Goal: Check status

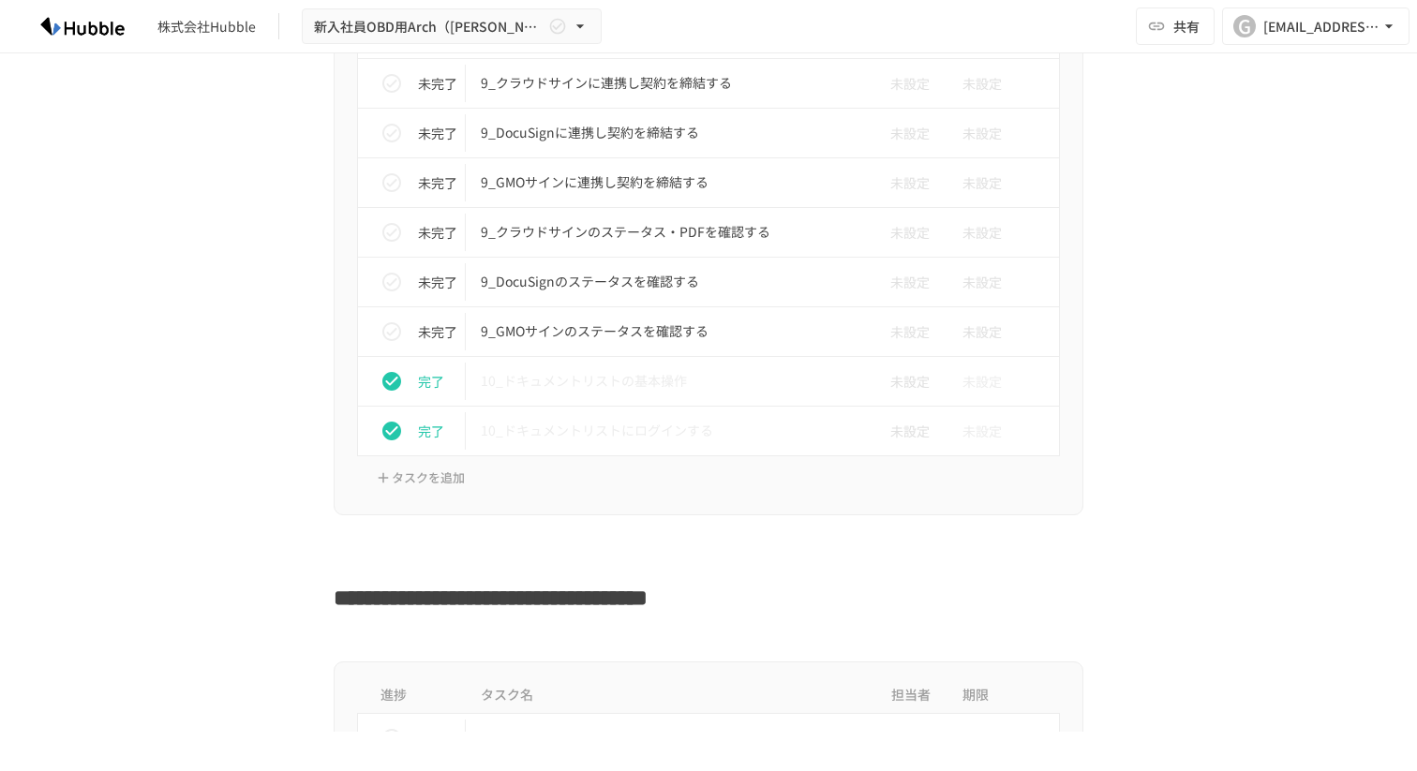
scroll to position [4015, 0]
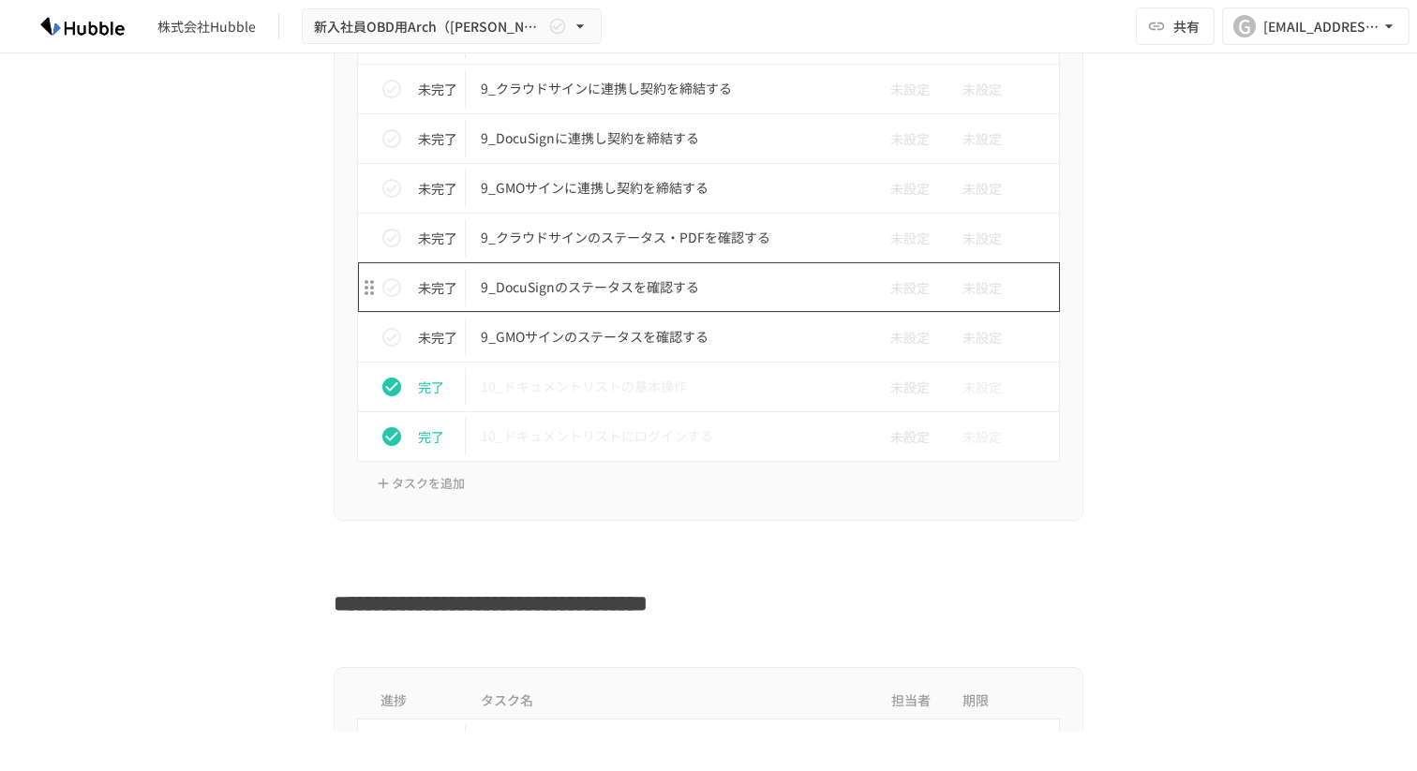
click at [751, 295] on p "9_DocuSignのステータスを確認する" at bounding box center [669, 287] width 377 height 23
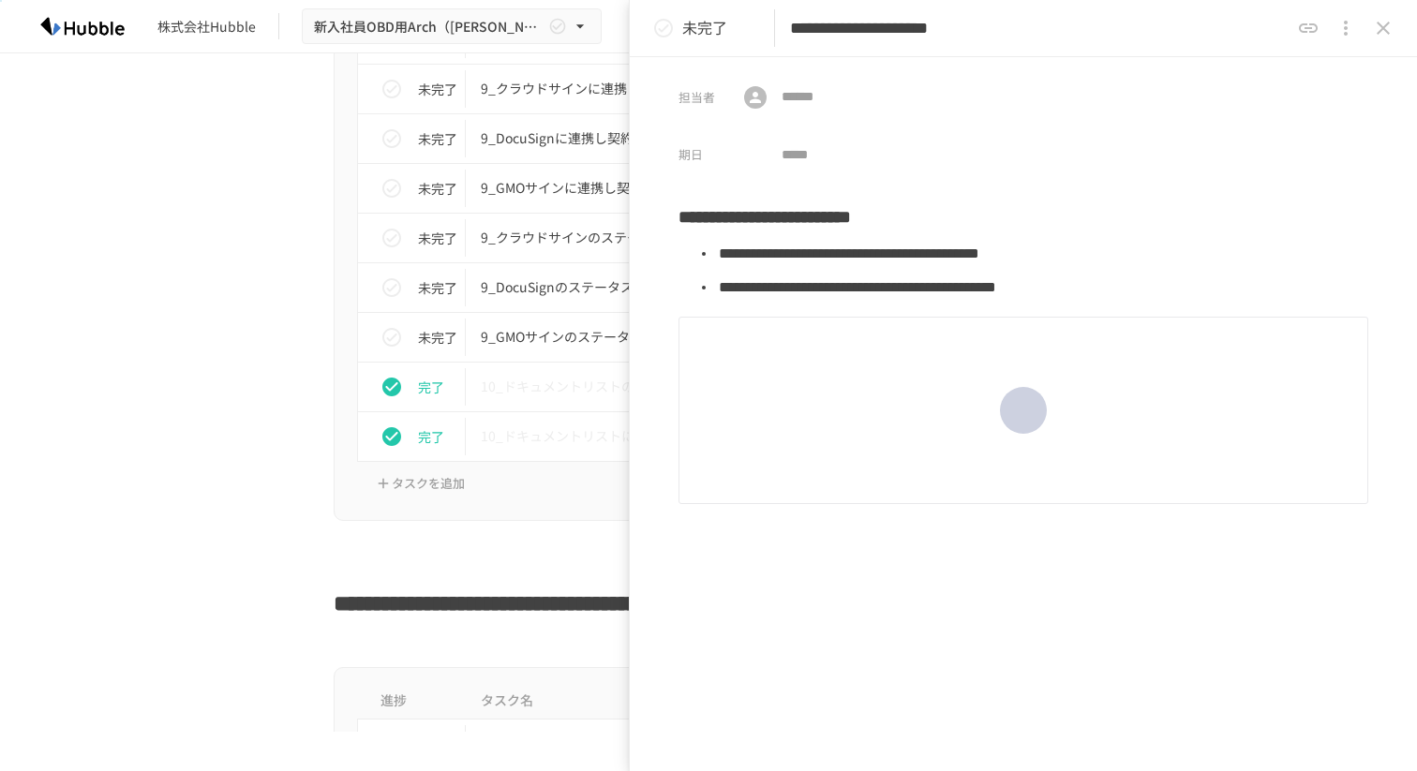
scroll to position [30, 0]
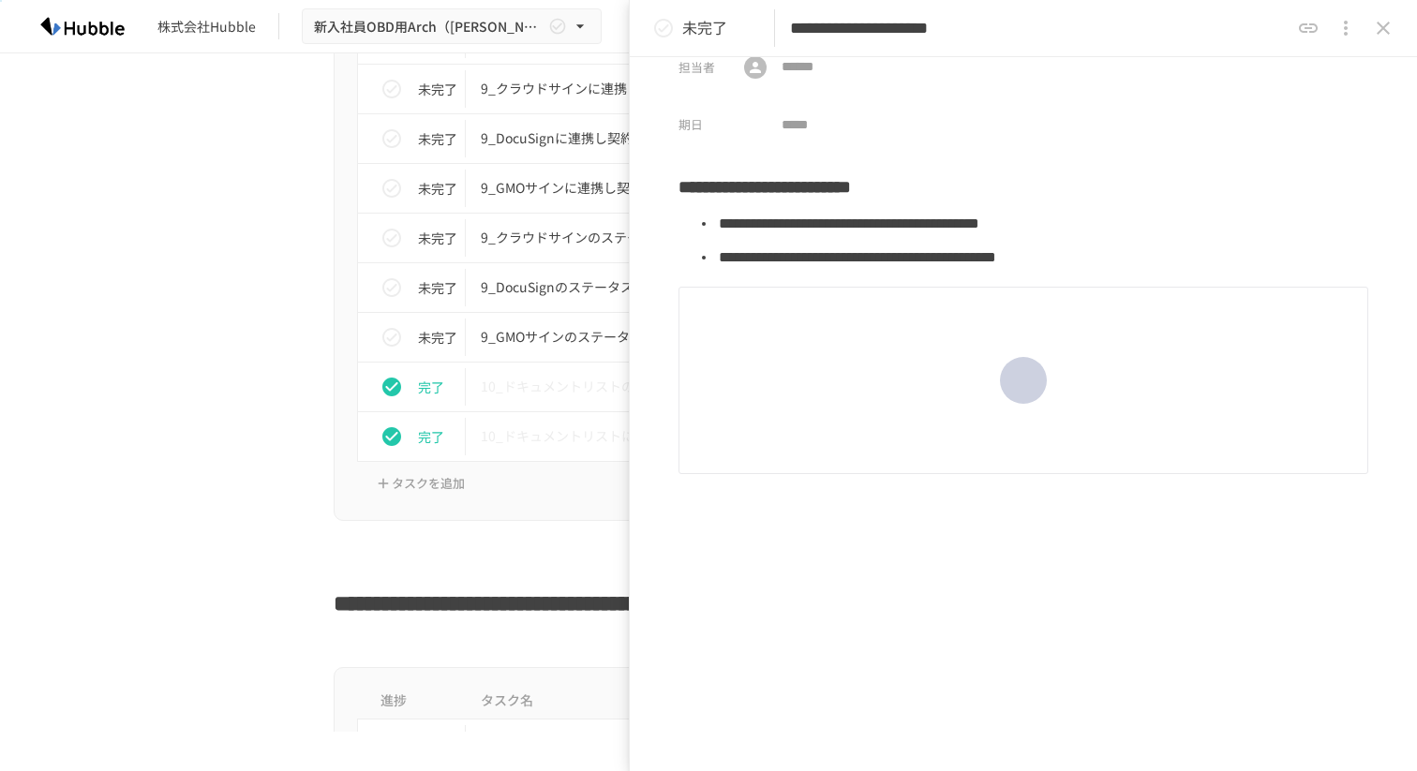
click at [1378, 36] on icon "close drawer" at bounding box center [1383, 28] width 22 height 22
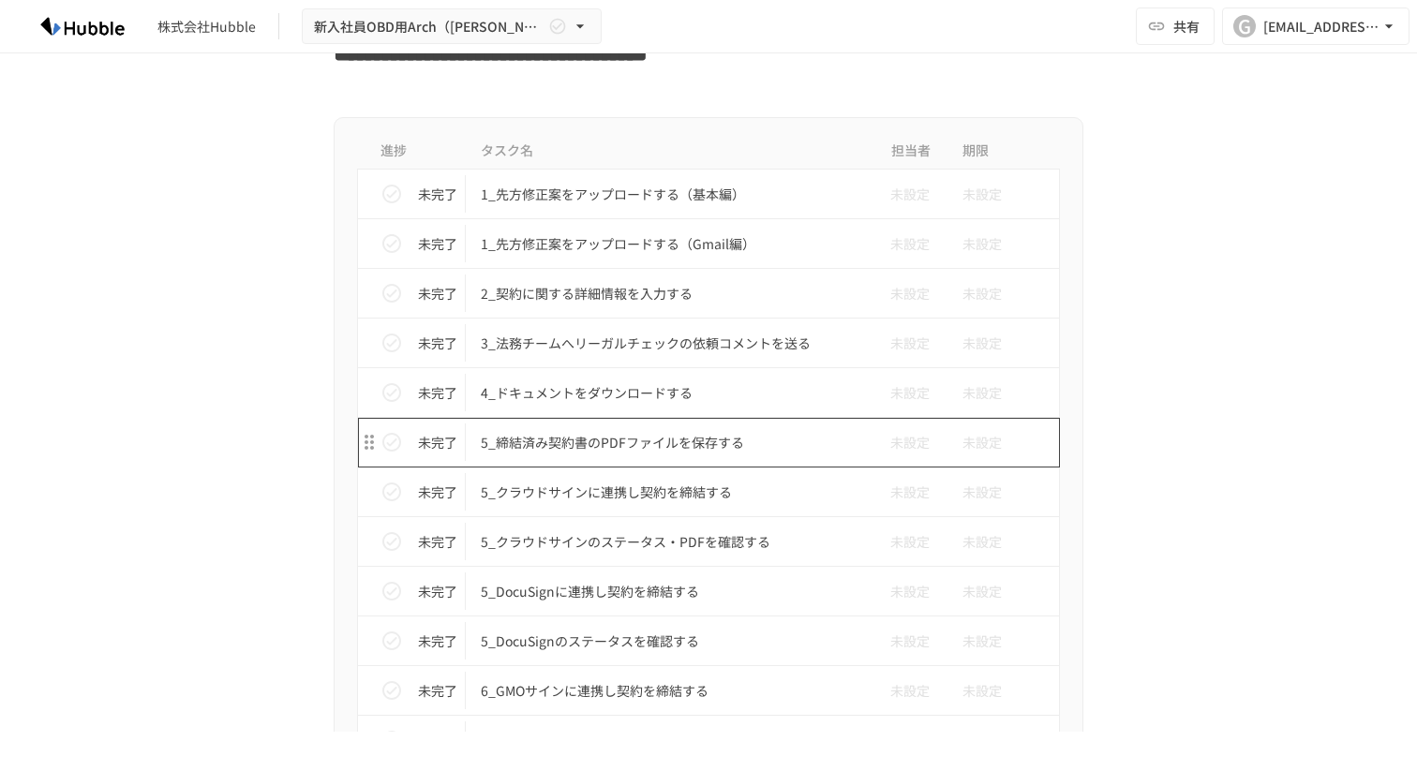
scroll to position [4528, 0]
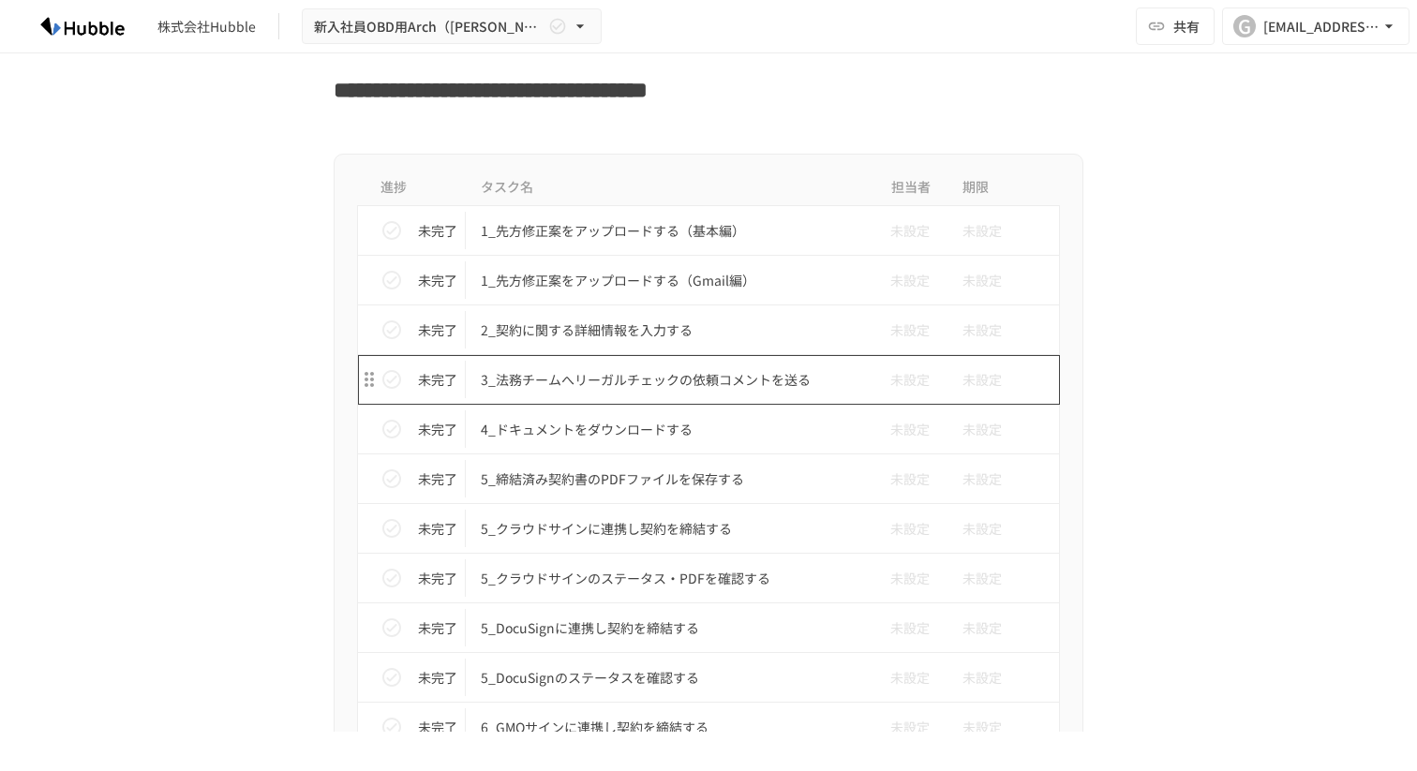
click at [693, 377] on p "3_法務チームへリーガルチェックの依頼コメントを送る" at bounding box center [669, 379] width 377 height 23
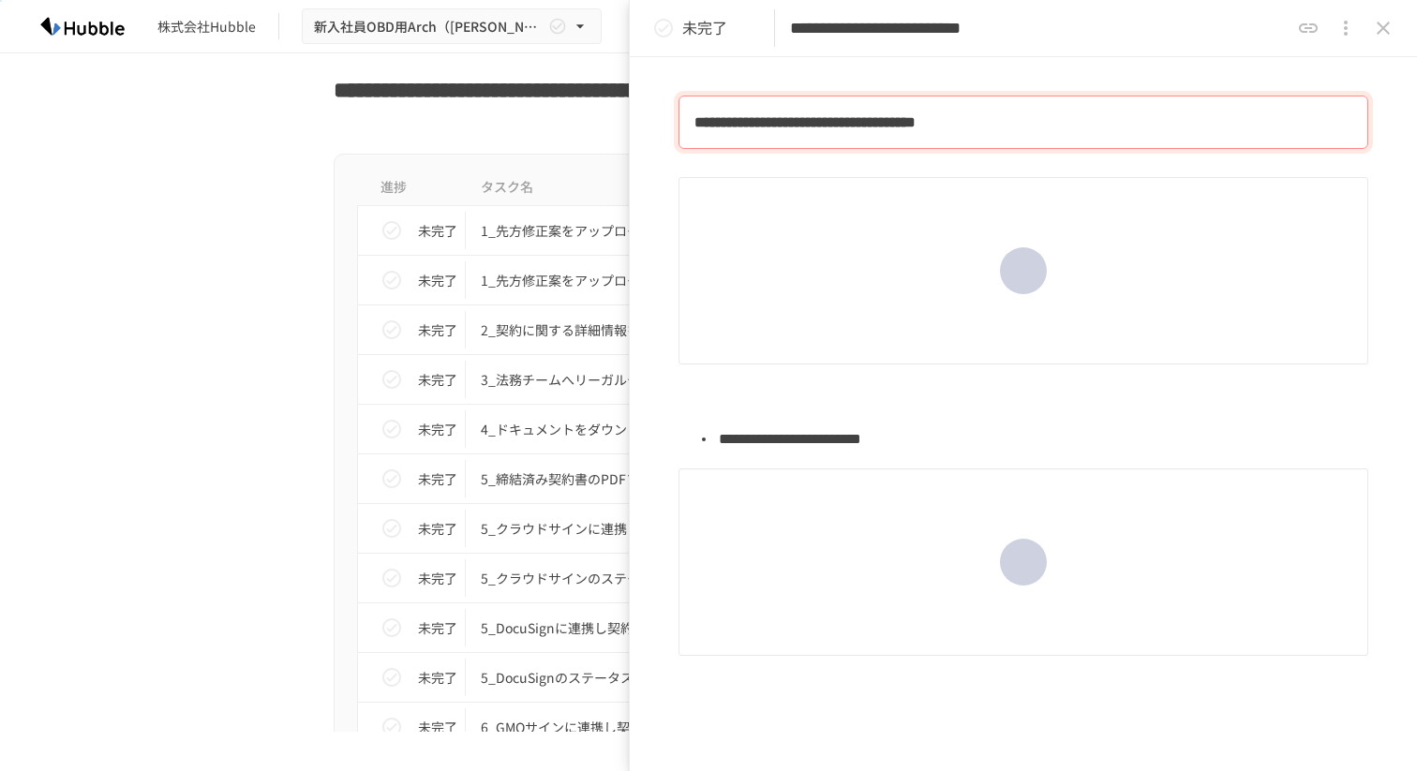
scroll to position [124, 0]
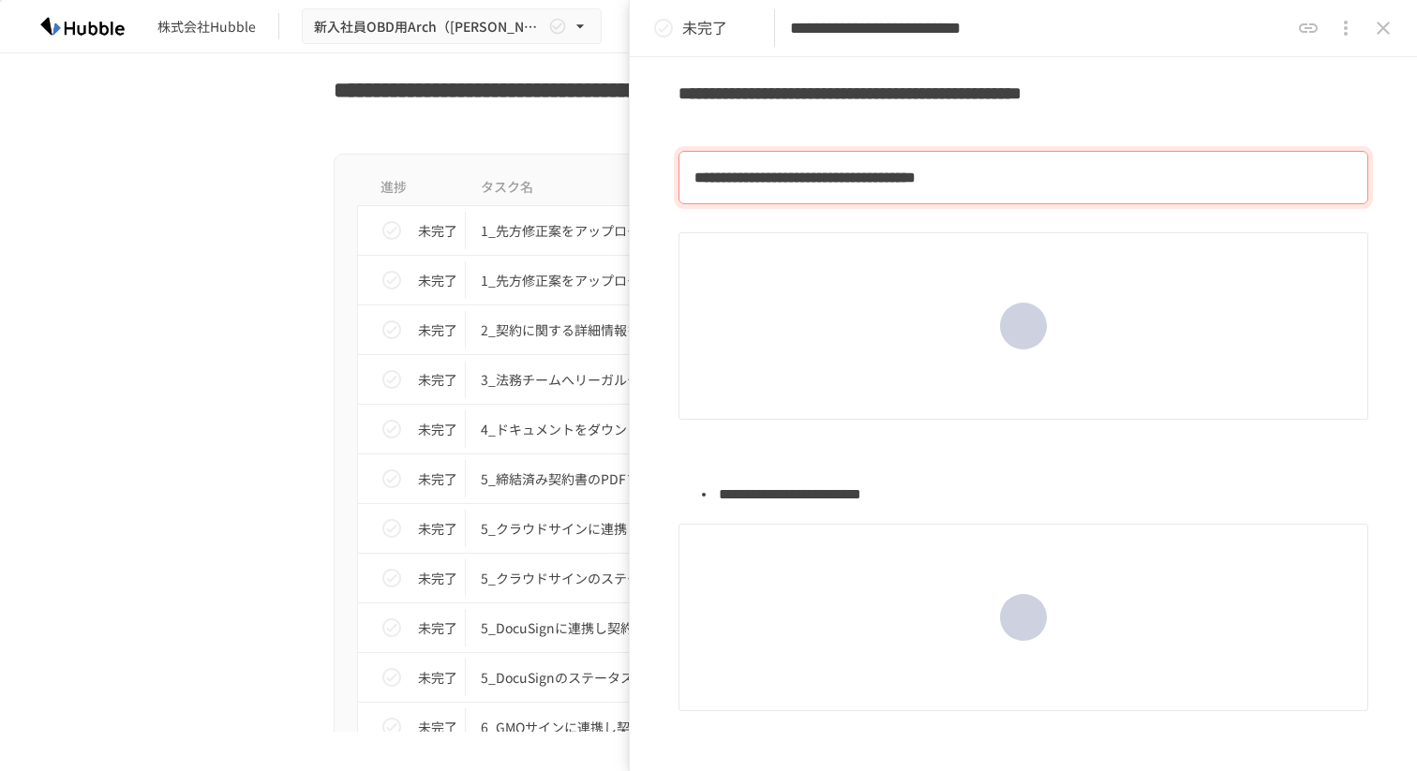
click at [1380, 38] on icon "close drawer" at bounding box center [1383, 28] width 22 height 22
